Goal: Information Seeking & Learning: Learn about a topic

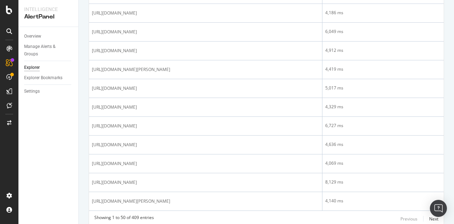
scroll to position [942, 0]
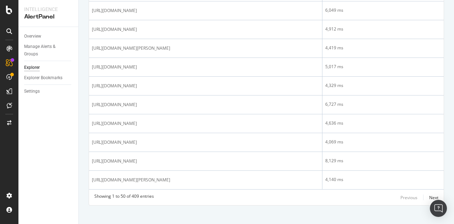
click at [430, 195] on div "Next" at bounding box center [433, 198] width 9 height 6
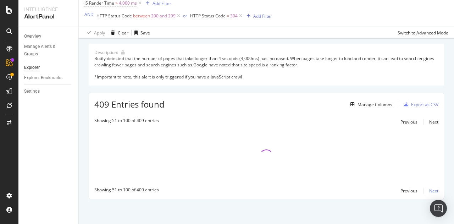
scroll to position [43, 0]
